Goal: Task Accomplishment & Management: Manage account settings

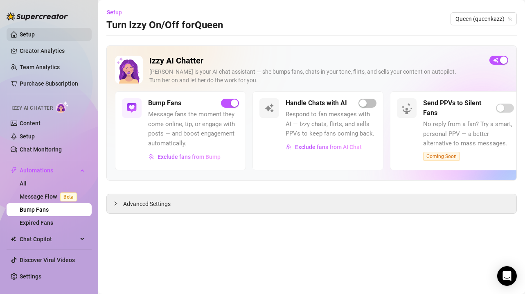
click at [27, 31] on link "Setup" at bounding box center [27, 34] width 15 height 7
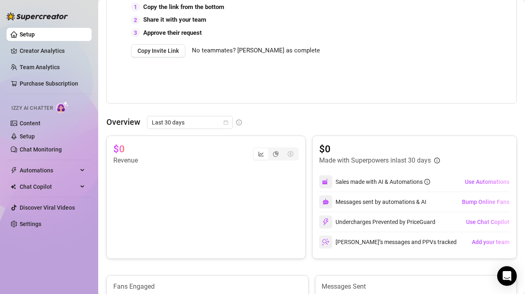
scroll to position [248, 0]
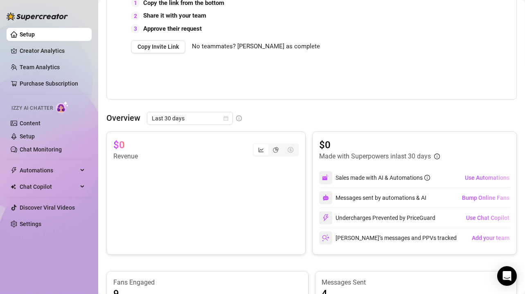
click at [266, 42] on span "No teammates? [PERSON_NAME] as complete" at bounding box center [256, 47] width 128 height 10
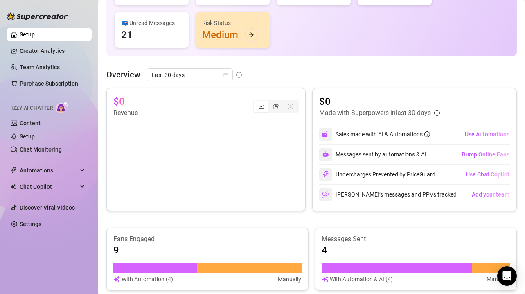
scroll to position [106, 0]
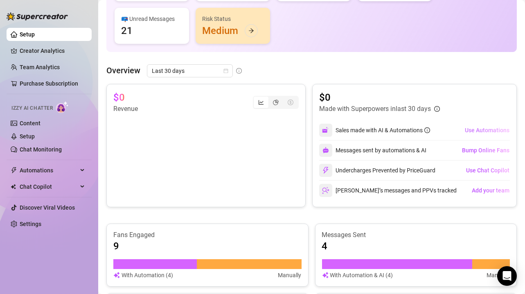
click at [473, 128] on span "Use Automations" at bounding box center [487, 130] width 45 height 7
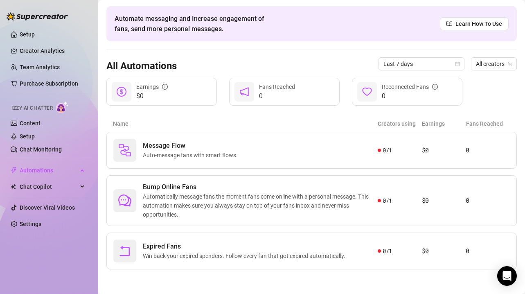
scroll to position [27, 0]
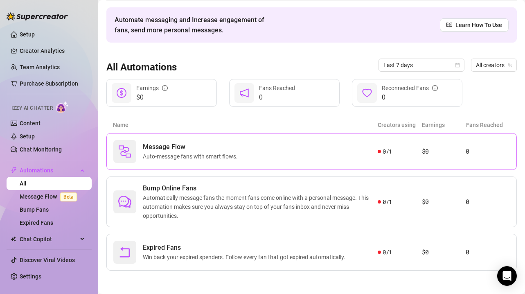
click at [331, 148] on div "Message Flow Auto-message fans with smart flows." at bounding box center [245, 151] width 264 height 23
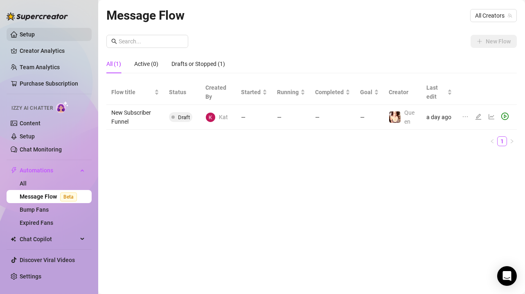
click at [25, 36] on link "Setup" at bounding box center [27, 34] width 15 height 7
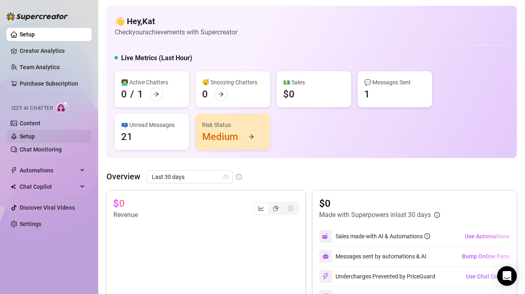
click at [35, 134] on link "Setup" at bounding box center [27, 136] width 15 height 7
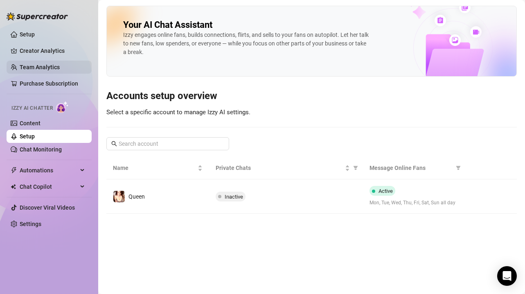
click at [54, 68] on link "Team Analytics" at bounding box center [40, 67] width 40 height 7
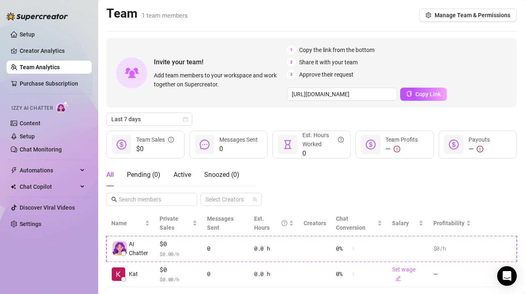
scroll to position [17, 0]
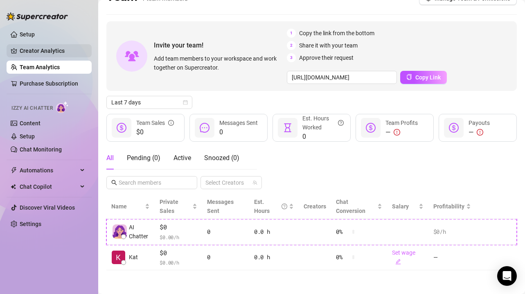
click at [51, 52] on link "Creator Analytics" at bounding box center [52, 50] width 65 height 13
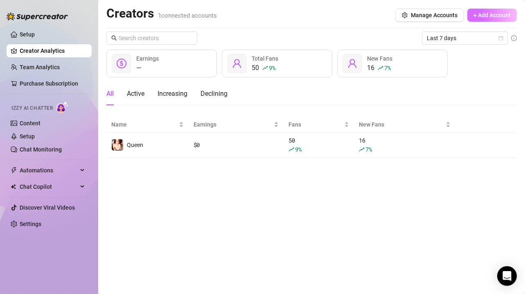
click at [506, 14] on span "+ Add Account" at bounding box center [491, 15] width 37 height 7
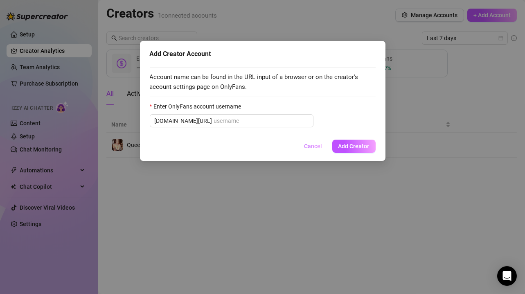
click at [319, 145] on span "Cancel" at bounding box center [313, 146] width 18 height 7
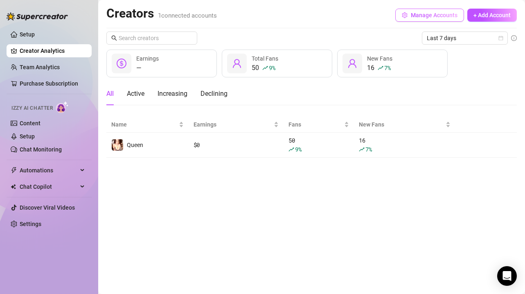
click at [413, 12] on span "Manage Accounts" at bounding box center [434, 15] width 47 height 7
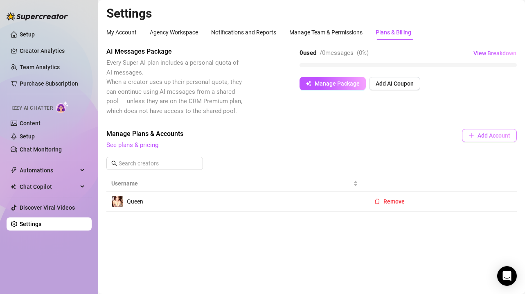
click at [476, 137] on button "Add Account" at bounding box center [489, 135] width 55 height 13
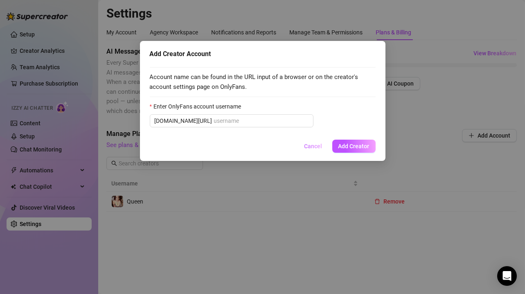
click at [312, 145] on span "Cancel" at bounding box center [313, 146] width 18 height 7
